Goal: Navigation & Orientation: Find specific page/section

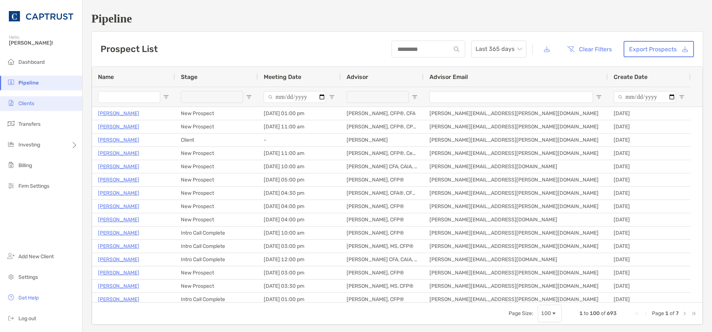
click at [30, 102] on span "Clients" at bounding box center [26, 103] width 16 height 6
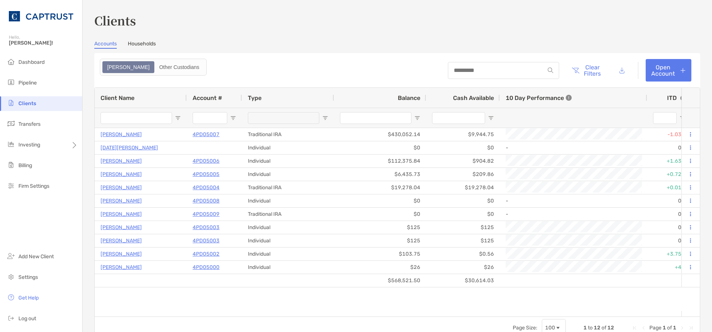
click at [136, 43] on link "Households" at bounding box center [142, 45] width 28 height 8
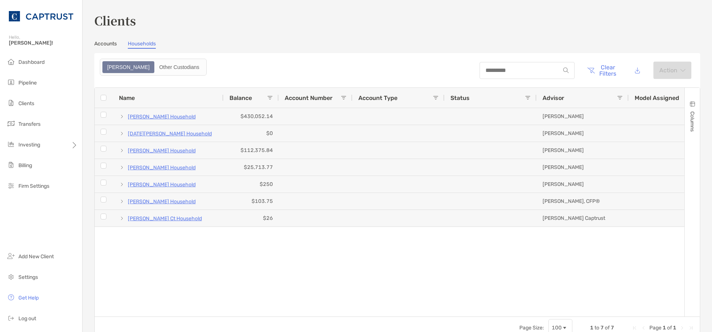
click at [102, 46] on link "Accounts" at bounding box center [105, 45] width 22 height 8
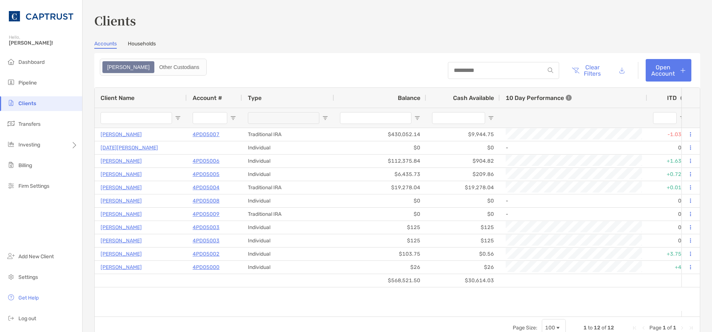
click at [142, 45] on link "Households" at bounding box center [142, 45] width 28 height 8
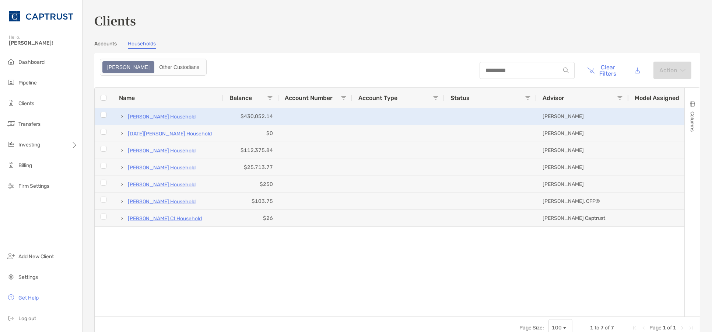
click at [126, 115] on span "[PERSON_NAME] Household" at bounding box center [158, 116] width 78 height 12
click at [121, 117] on span at bounding box center [122, 117] width 6 height 6
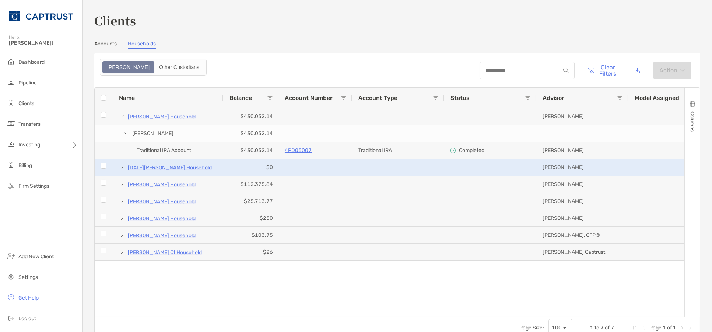
click at [125, 168] on span "[DATE][PERSON_NAME] Household" at bounding box center [166, 167] width 94 height 12
click at [123, 167] on span at bounding box center [122, 167] width 6 height 6
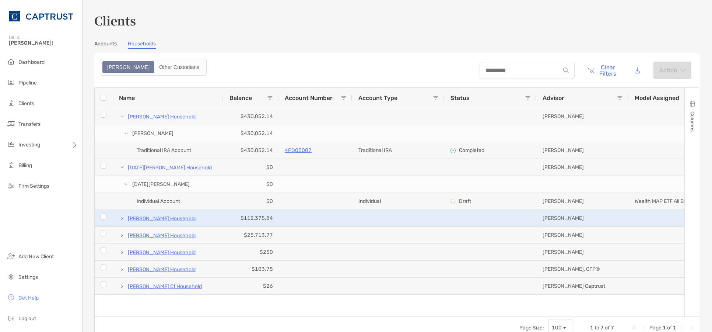
click at [121, 216] on span at bounding box center [122, 218] width 6 height 6
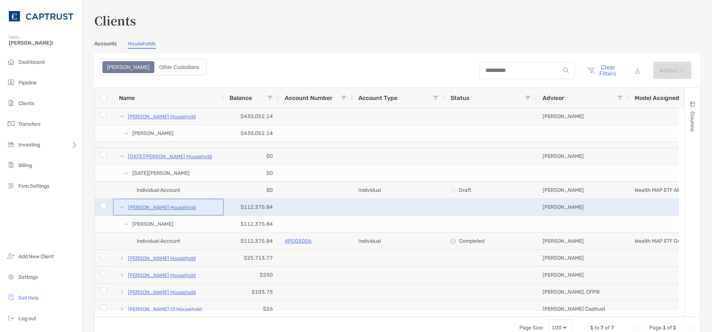
scroll to position [17, 0]
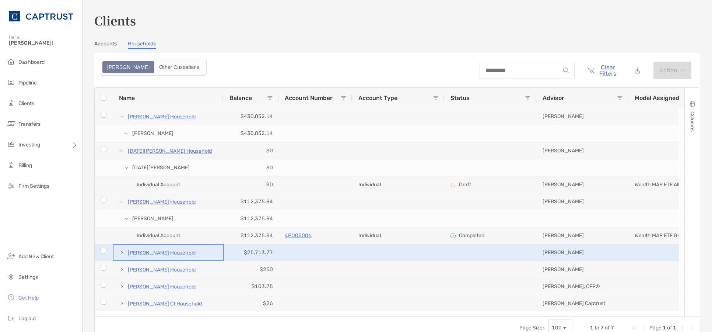
click at [121, 250] on span at bounding box center [122, 252] width 6 height 6
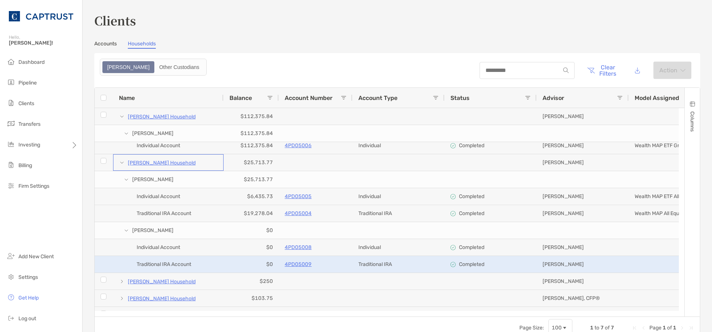
scroll to position [118, 0]
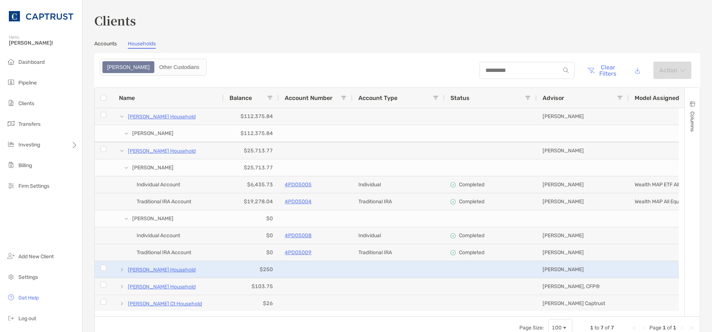
click at [122, 267] on span at bounding box center [122, 269] width 6 height 6
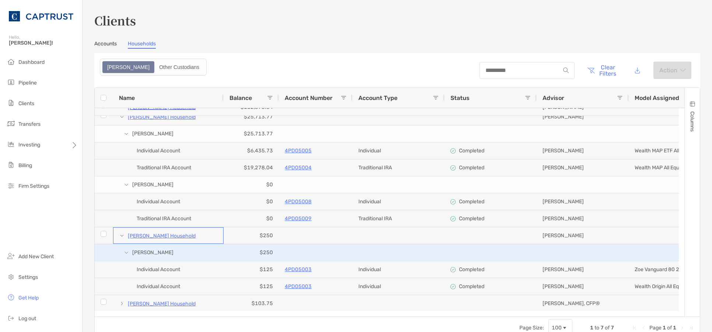
scroll to position [169, 0]
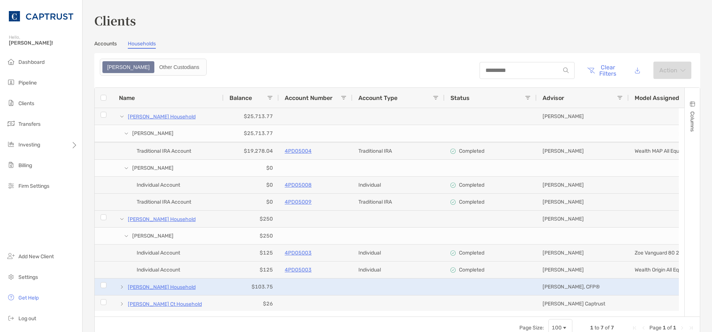
click at [122, 284] on span at bounding box center [122, 287] width 6 height 6
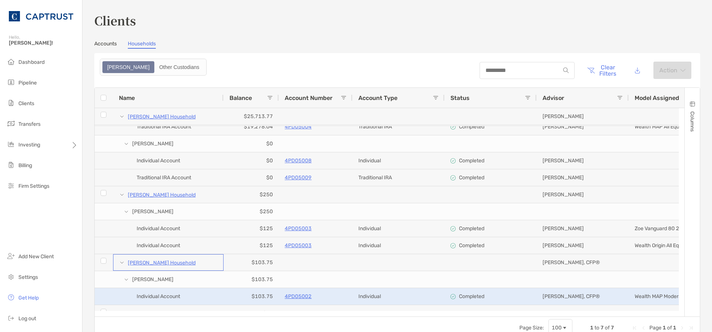
scroll to position [203, 0]
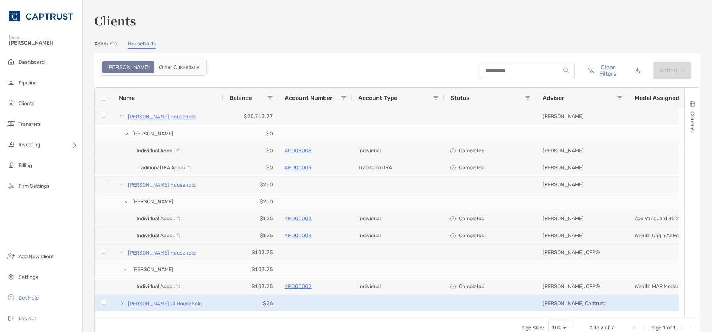
click at [124, 298] on span at bounding box center [122, 303] width 6 height 12
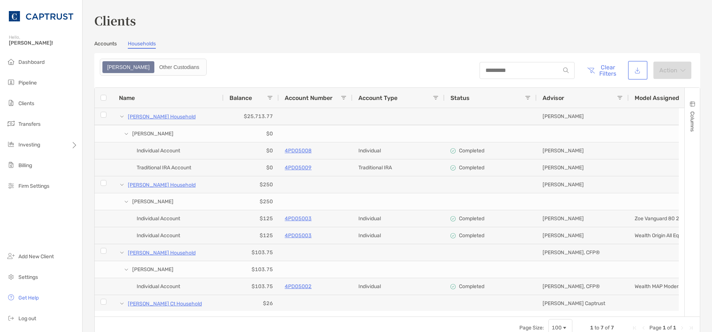
click at [635, 68] on button "button" at bounding box center [638, 70] width 17 height 16
